Goal: Answer question/provide support: Share knowledge or assist other users

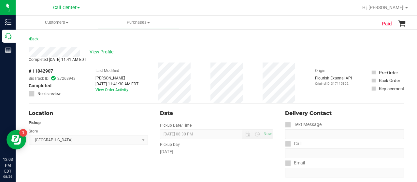
scroll to position [165, 0]
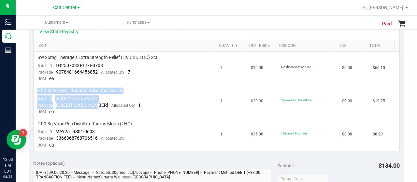
drag, startPoint x: 98, startPoint y: 104, endPoint x: 36, endPoint y: 90, distance: 63.6
click at [36, 90] on td "FT 0.5g Pre-Roll Banana Dulce (Indica) 5ct Batch ID 5-JUL25BDL02-0731 Package […" at bounding box center [125, 101] width 183 height 33
copy td "FT 0.5g Pre-Roll Banana Dulce (Indica) 5ct Batch ID 5-JUL25BDL02-0731 Package […"
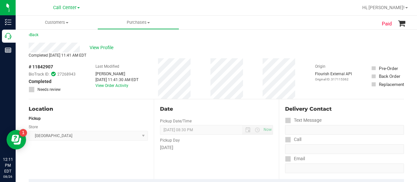
scroll to position [4, 0]
drag, startPoint x: 54, startPoint y: 64, endPoint x: 33, endPoint y: 66, distance: 21.9
click at [33, 66] on div "# 11842907 BioTrack ID: 27268943 Completed Needs review" at bounding box center [52, 78] width 47 height 29
copy div "11842907"
click at [102, 48] on span "View Profile" at bounding box center [102, 48] width 26 height 7
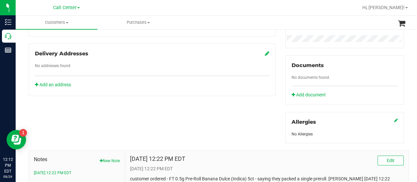
scroll to position [287, 0]
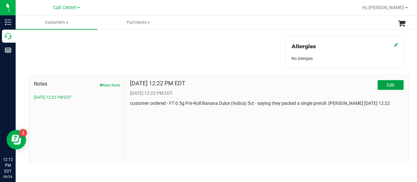
click at [386, 82] on span "Edit" at bounding box center [390, 84] width 8 height 5
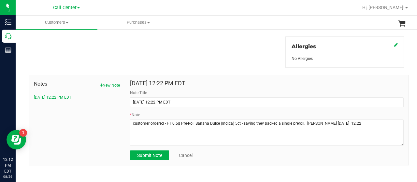
click at [108, 85] on button "New Note" at bounding box center [110, 85] width 20 height 6
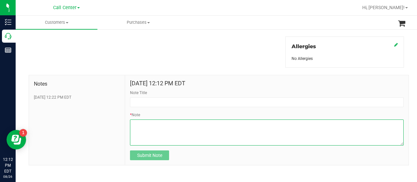
click at [170, 126] on textarea "* Note" at bounding box center [266, 132] width 273 height 26
paste textarea "Completed By: [PERSON_NAME] Contact Reasons: feedback.complaint.order Order Num…"
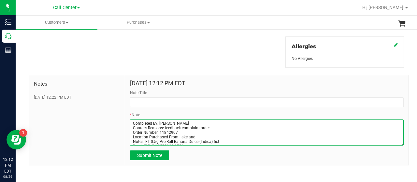
scroll to position [27, 0]
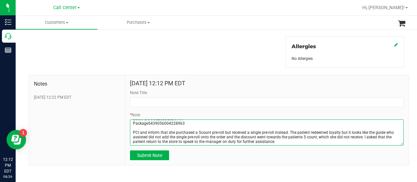
type textarea "Completed By: [PERSON_NAME] Contact Reasons: feedback.complaint.order Order Num…"
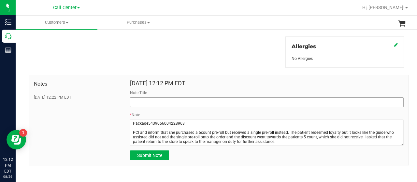
drag, startPoint x: 167, startPoint y: 95, endPoint x: 165, endPoint y: 98, distance: 3.8
click at [165, 98] on div "Note Title" at bounding box center [266, 98] width 273 height 17
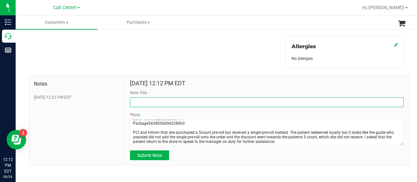
click at [165, 98] on input "Note Title" at bounding box center [266, 102] width 273 height 10
type input "Cont. 8/25 complaint"
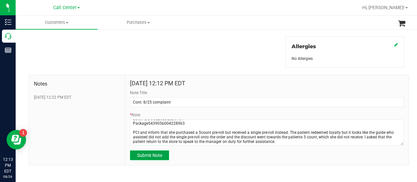
click at [156, 151] on button "Submit Note" at bounding box center [149, 155] width 39 height 10
